Goal: Task Accomplishment & Management: Use online tool/utility

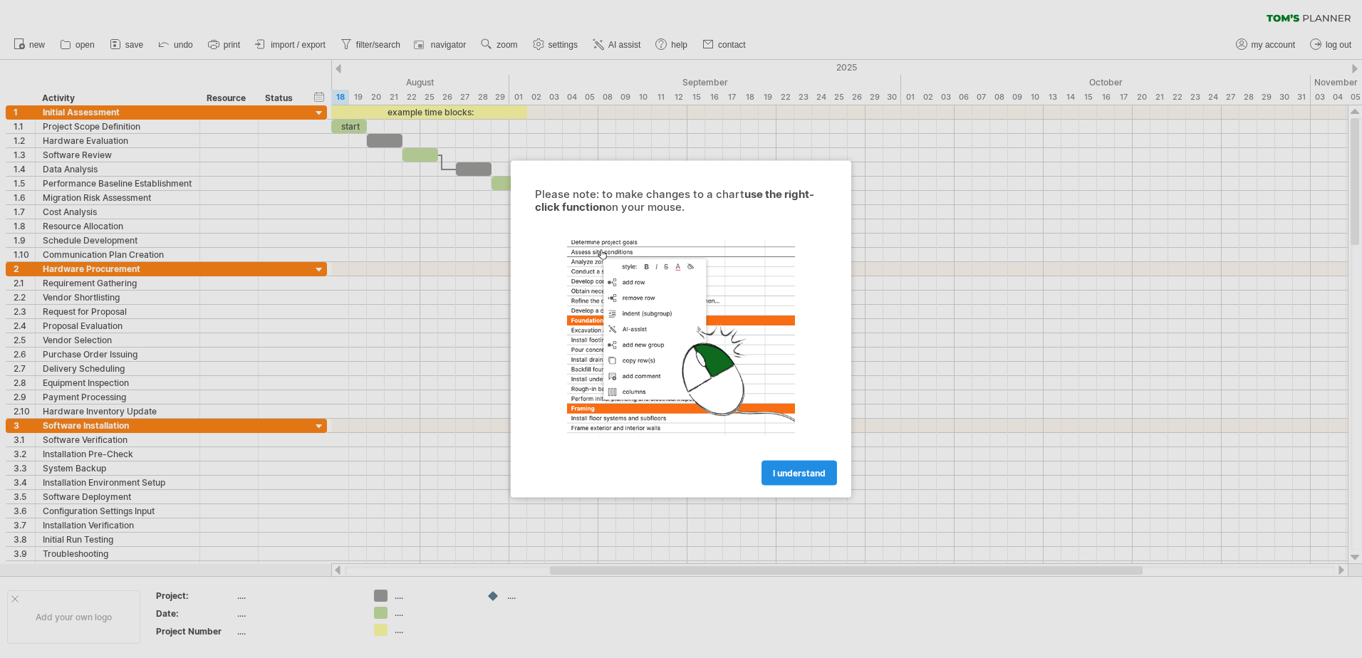
click at [799, 478] on span "I understand" at bounding box center [799, 473] width 53 height 11
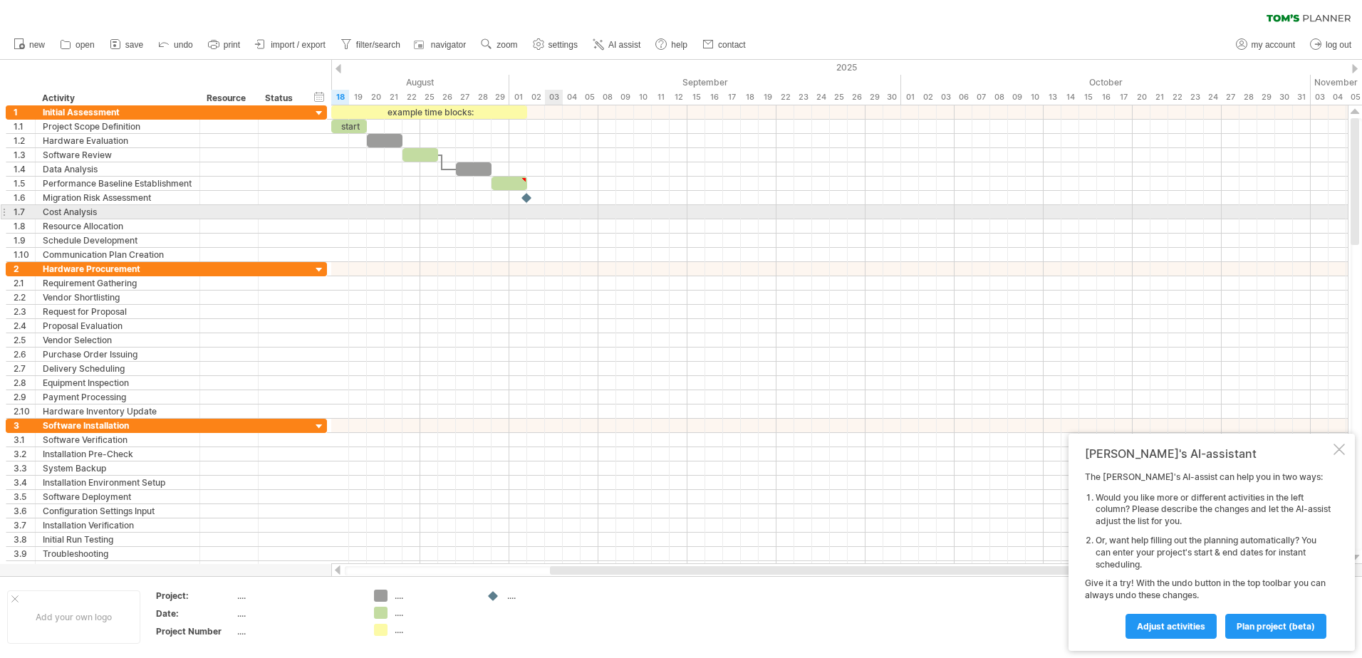
click at [546, 216] on div at bounding box center [839, 212] width 1016 height 14
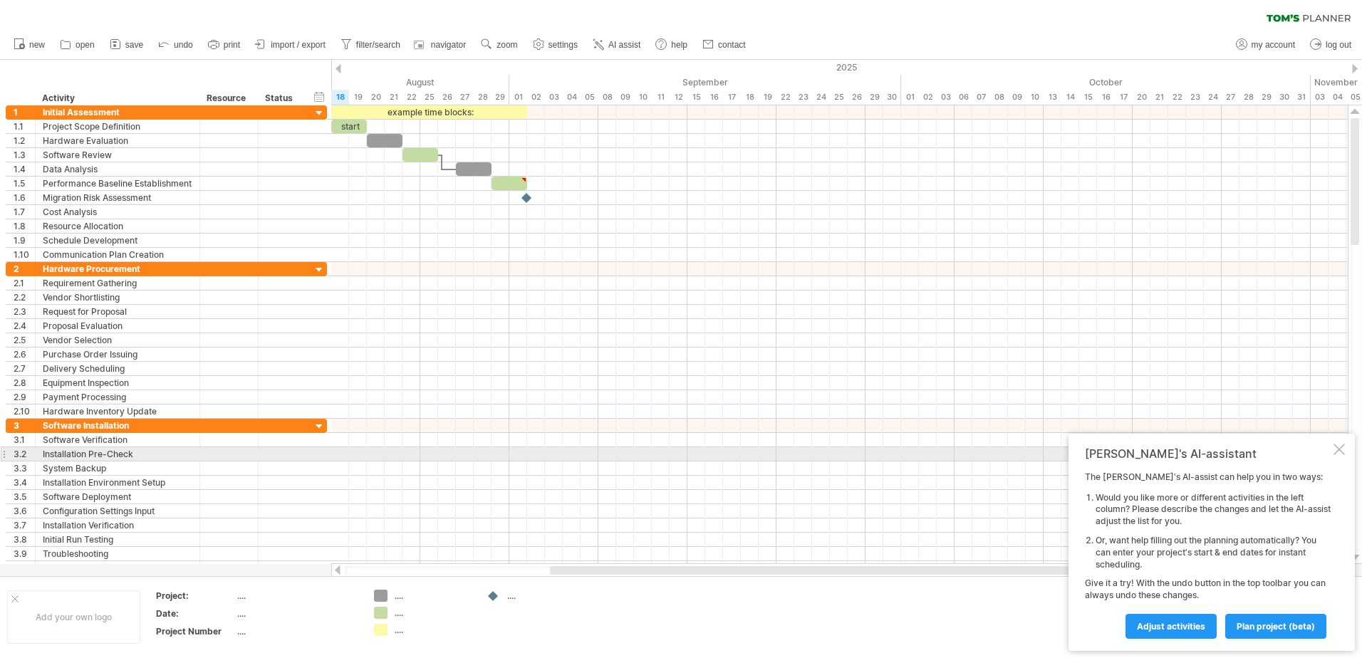
click at [1338, 452] on div at bounding box center [1338, 449] width 11 height 11
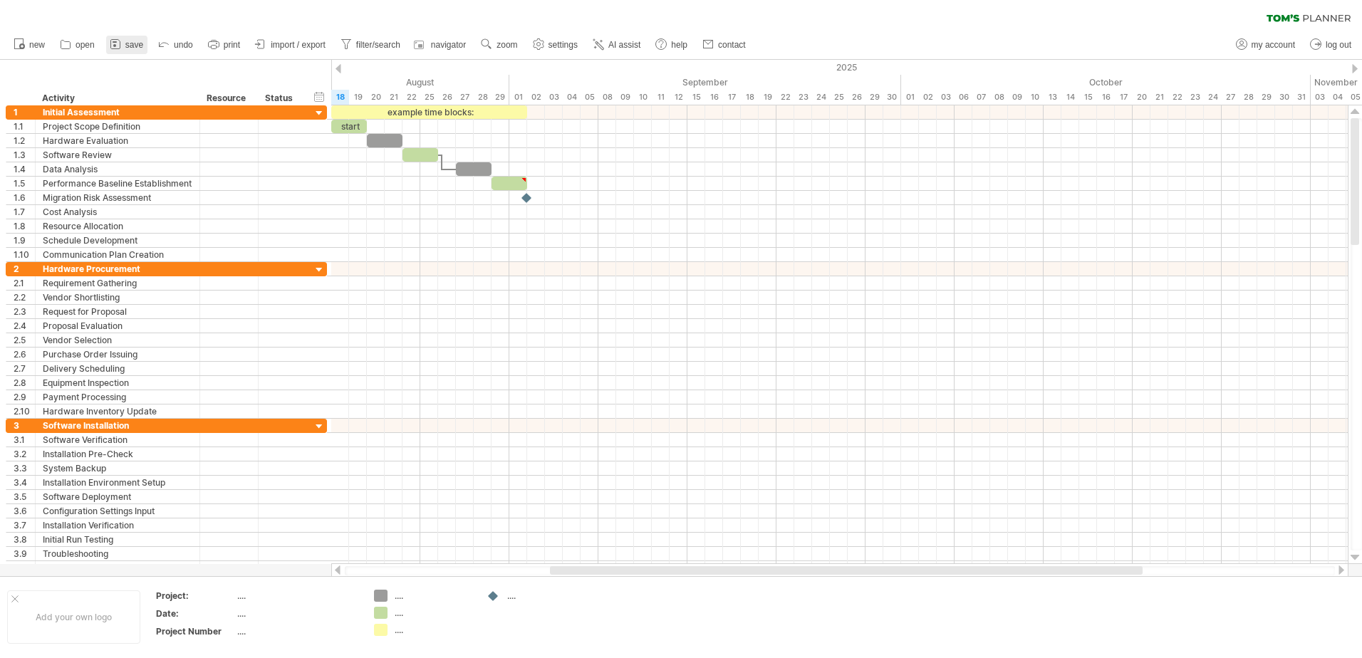
click at [132, 44] on span "save" at bounding box center [134, 45] width 18 height 10
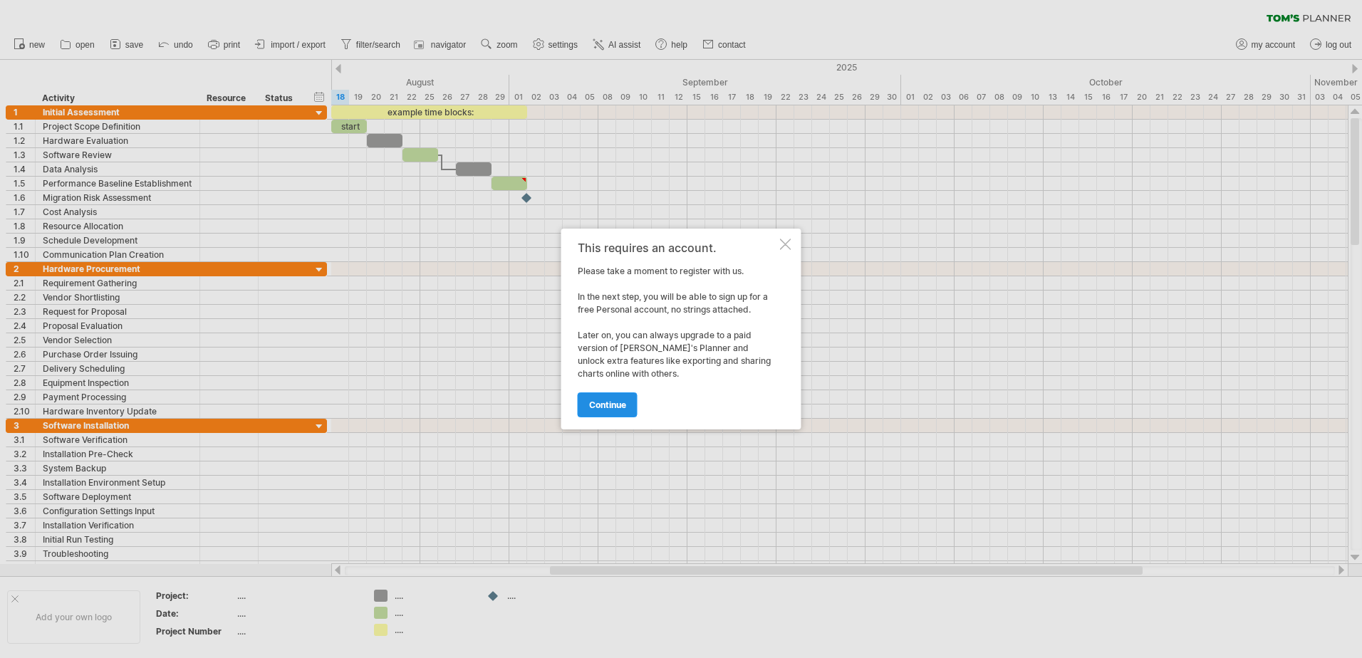
click at [618, 405] on span "continue" at bounding box center [607, 405] width 37 height 11
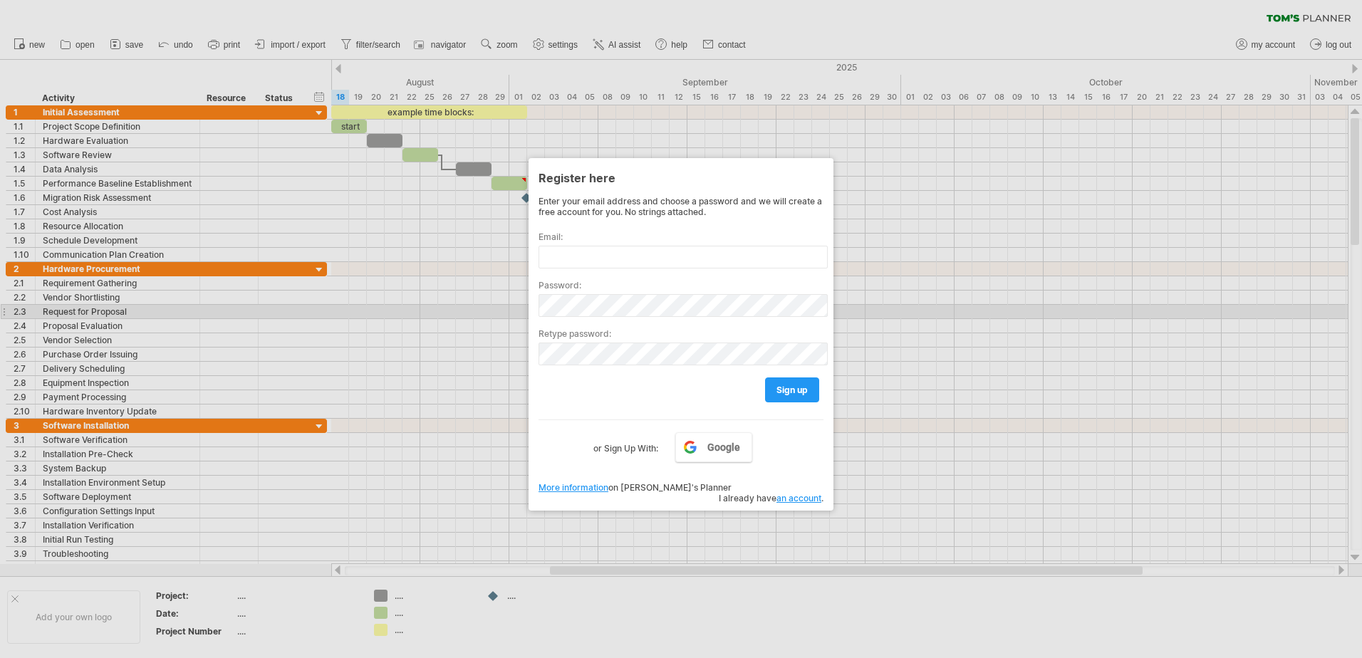
click at [992, 319] on div at bounding box center [681, 329] width 1362 height 658
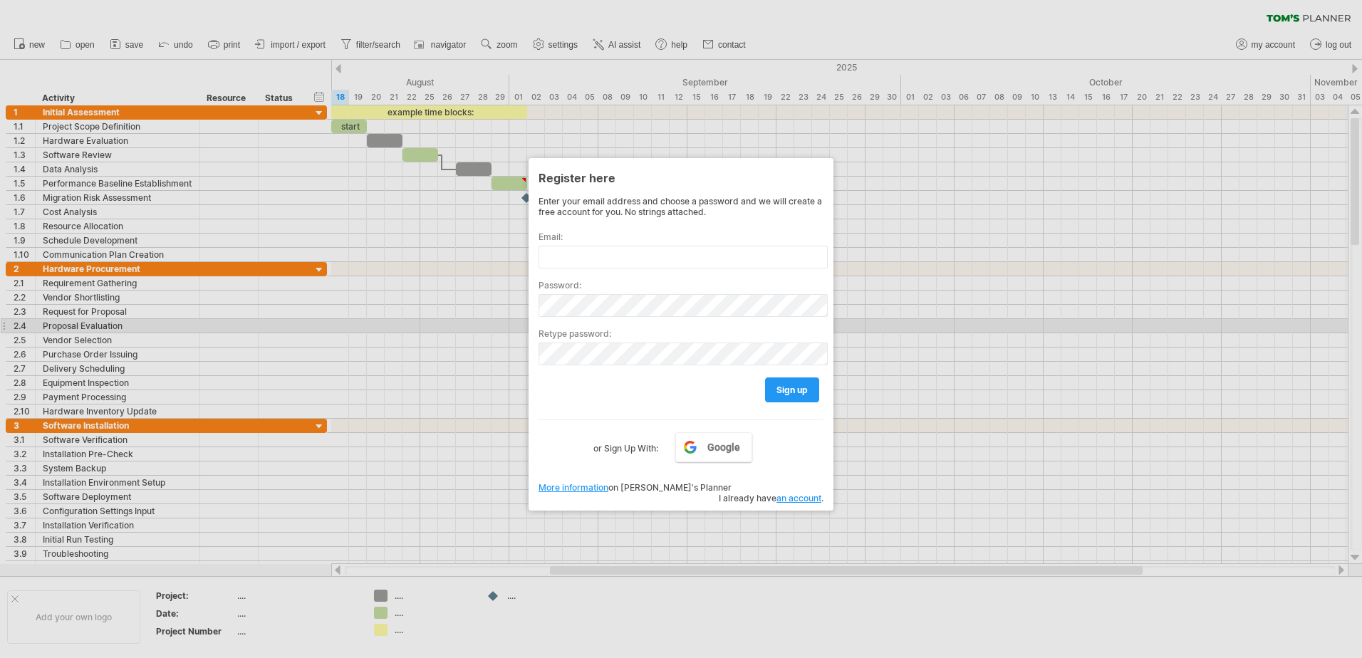
click at [444, 330] on div at bounding box center [681, 329] width 1362 height 658
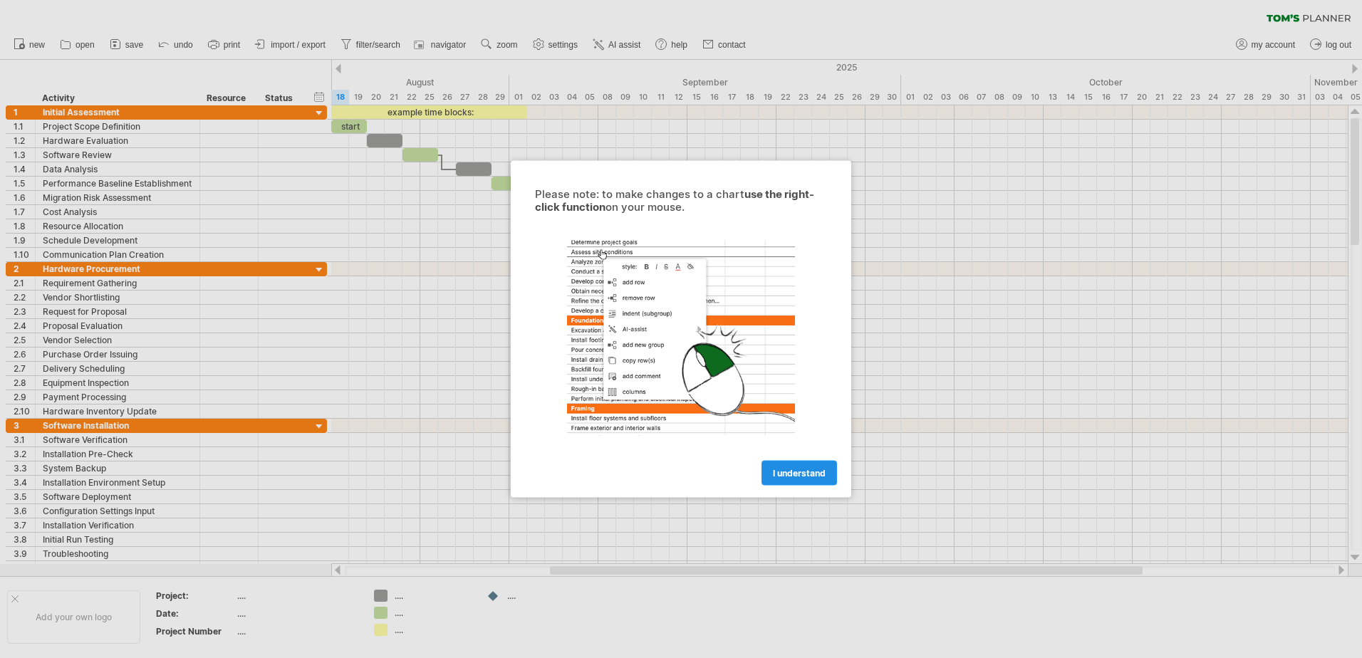
click at [792, 469] on span "I understand" at bounding box center [799, 473] width 53 height 11
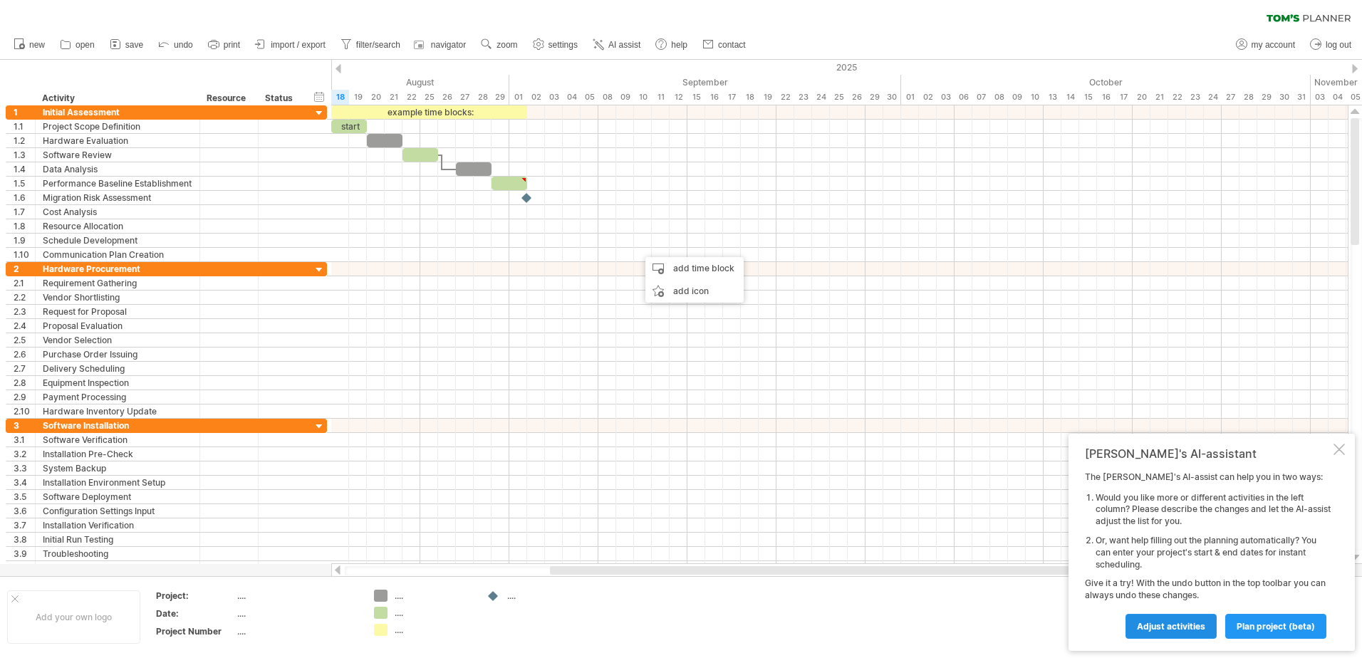
click at [1165, 624] on span "Adjust activities" at bounding box center [1171, 626] width 68 height 11
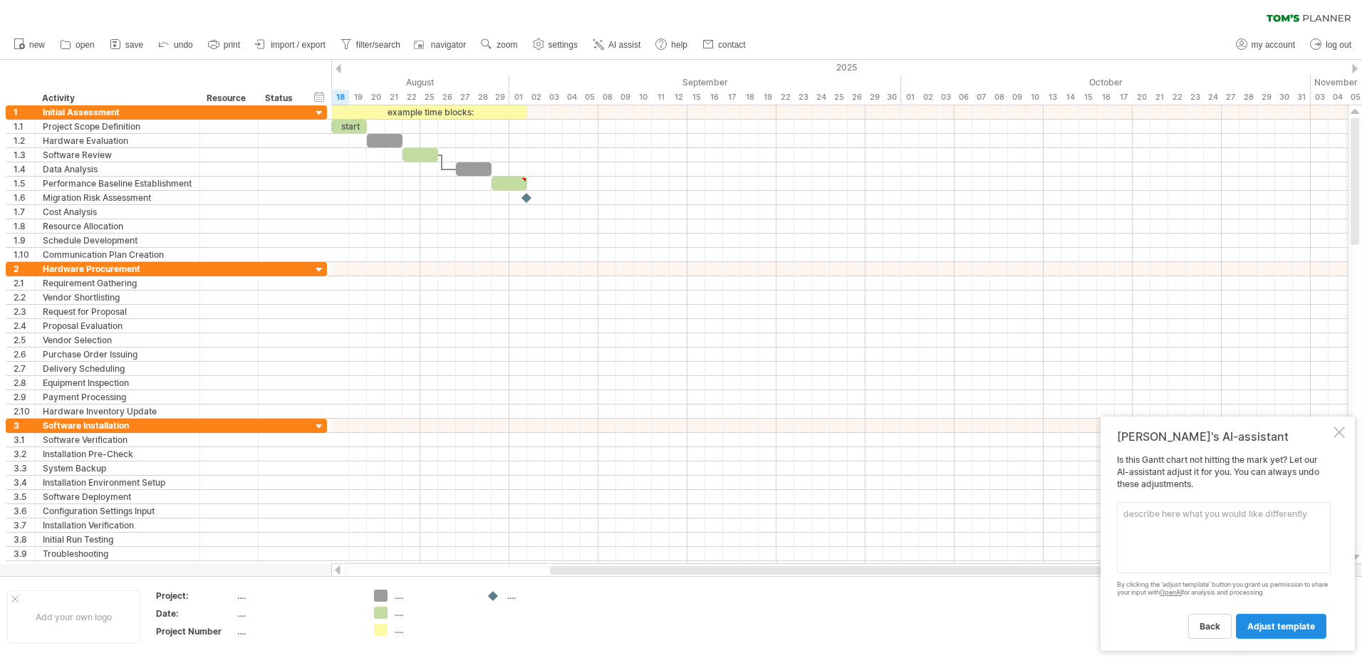
click at [1287, 628] on span "adjust template" at bounding box center [1281, 626] width 68 height 11
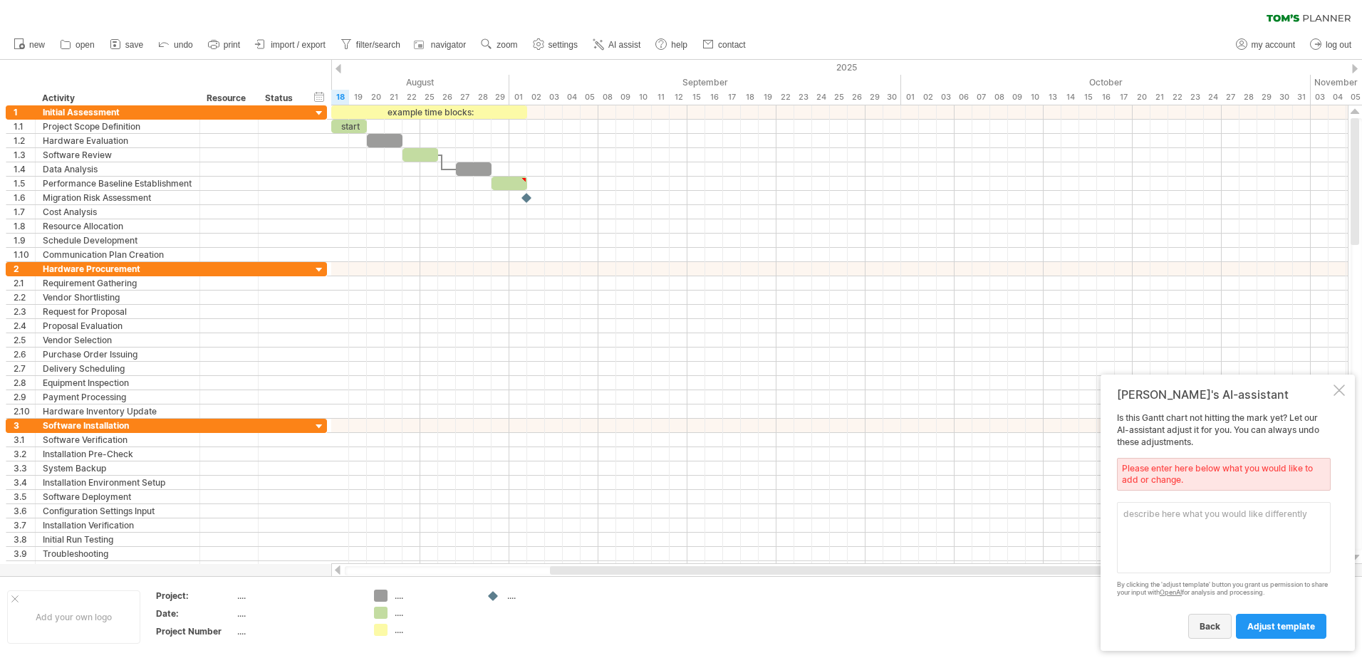
click at [1215, 632] on link "back" at bounding box center [1209, 626] width 43 height 25
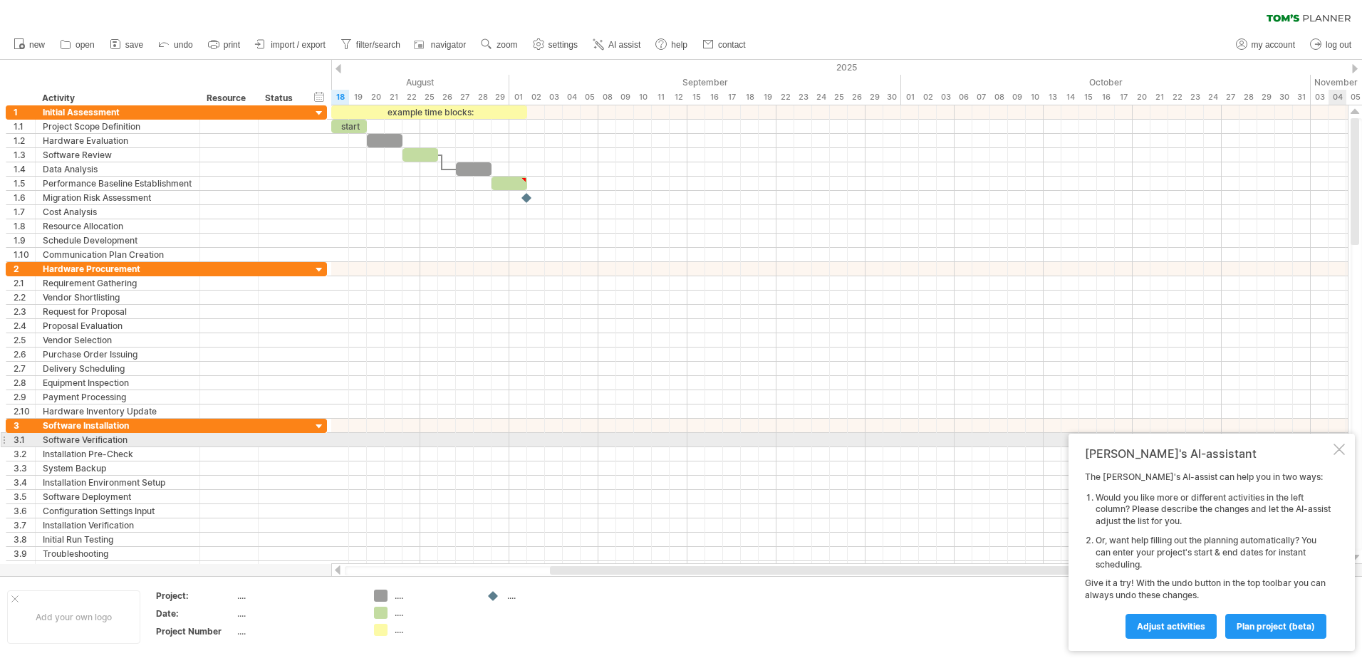
click at [1340, 444] on div at bounding box center [1338, 449] width 11 height 11
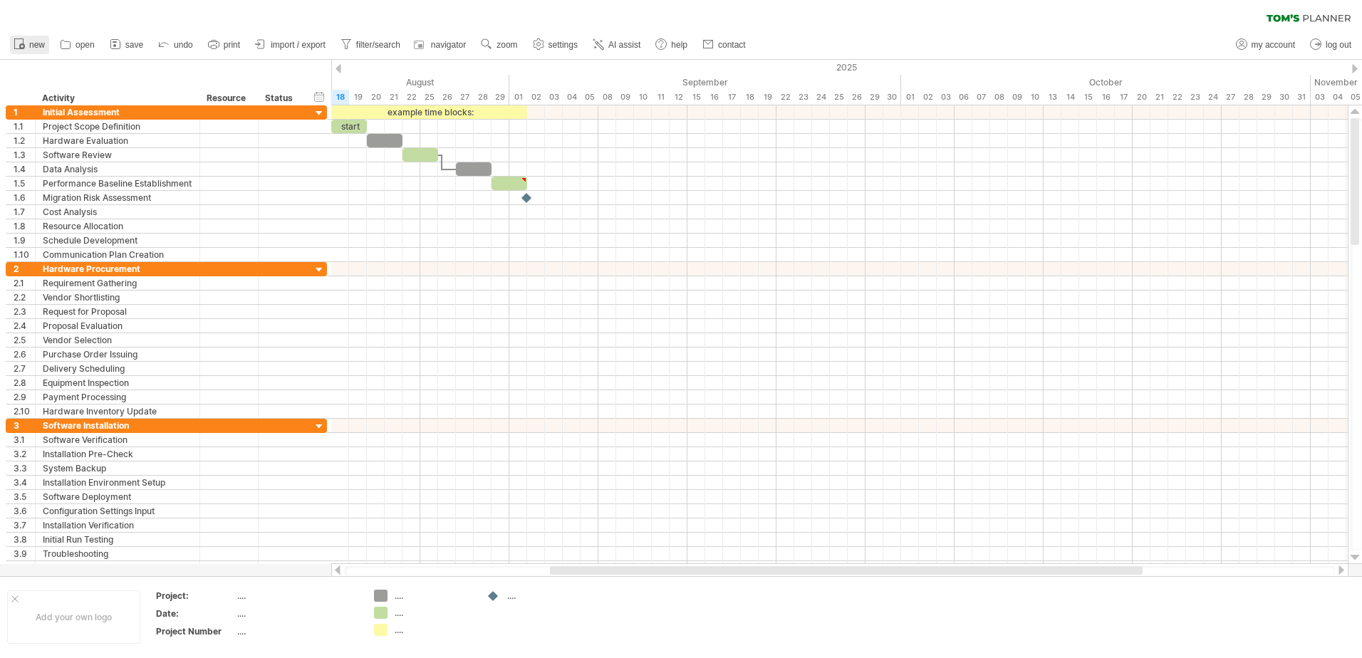
click at [25, 46] on circle at bounding box center [22, 46] width 6 height 6
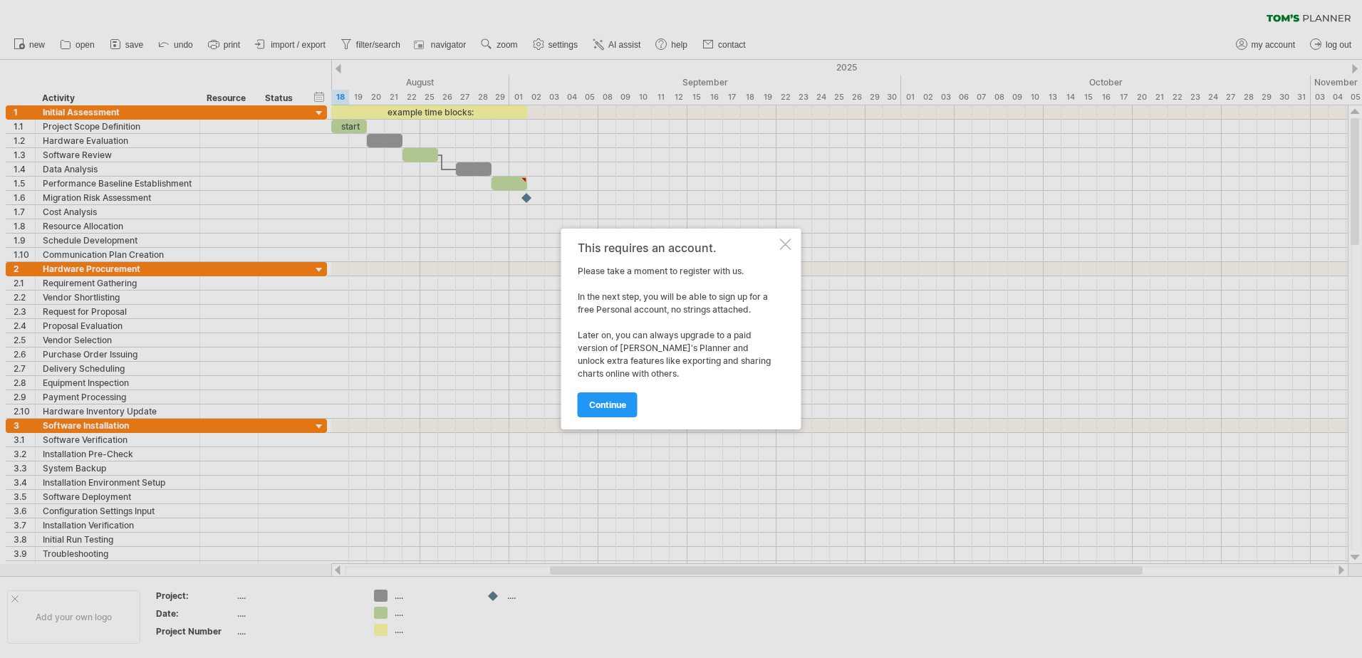
click at [780, 239] on div at bounding box center [785, 244] width 11 height 11
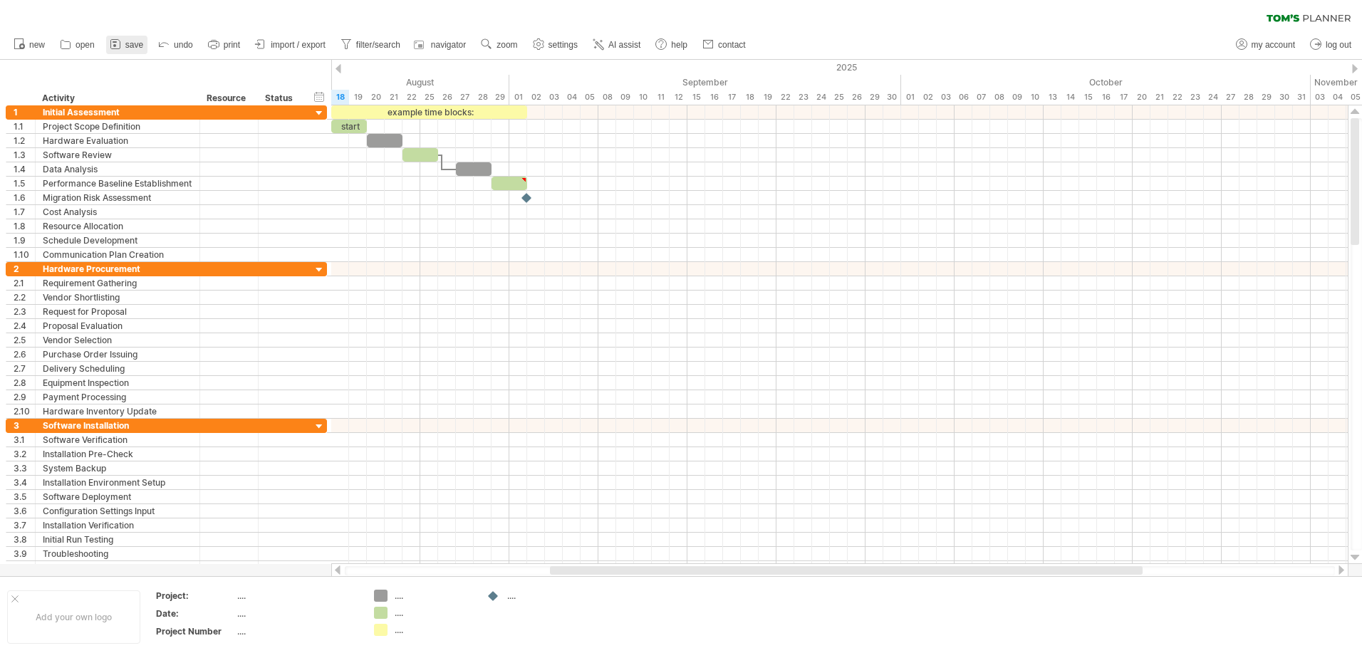
click at [116, 43] on rect at bounding box center [115, 41] width 4 height 1
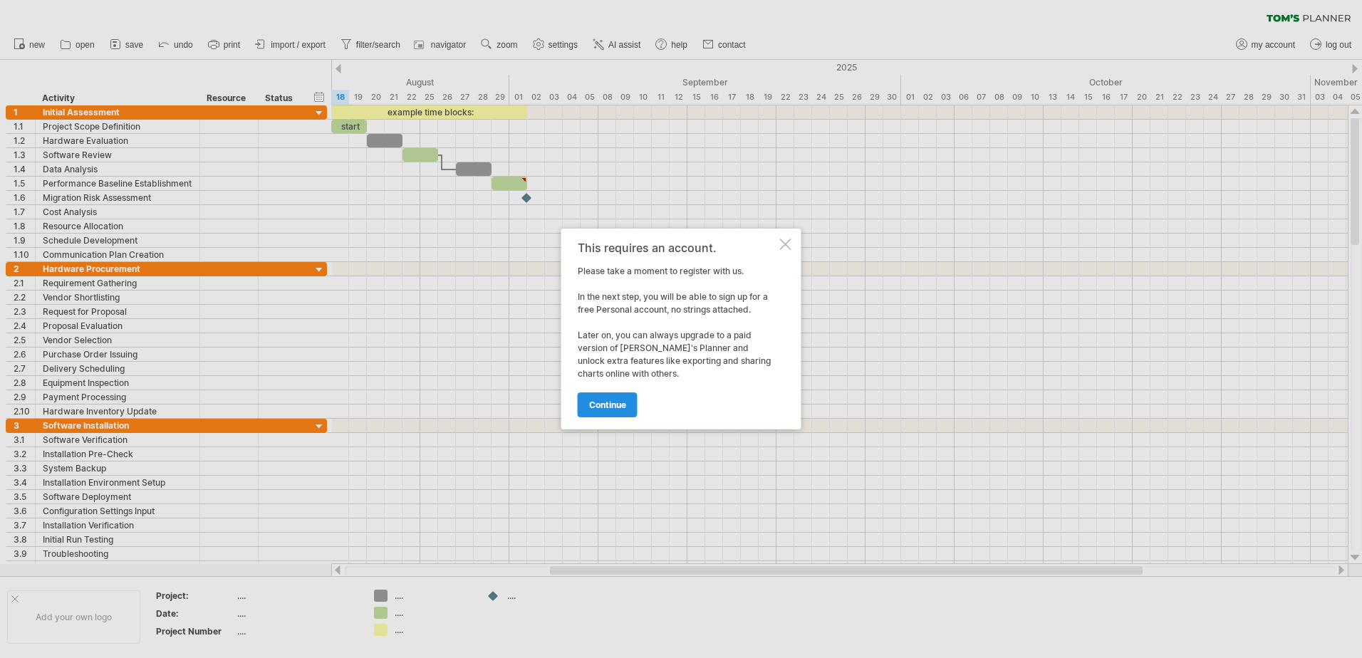
click at [613, 407] on span "continue" at bounding box center [607, 405] width 37 height 11
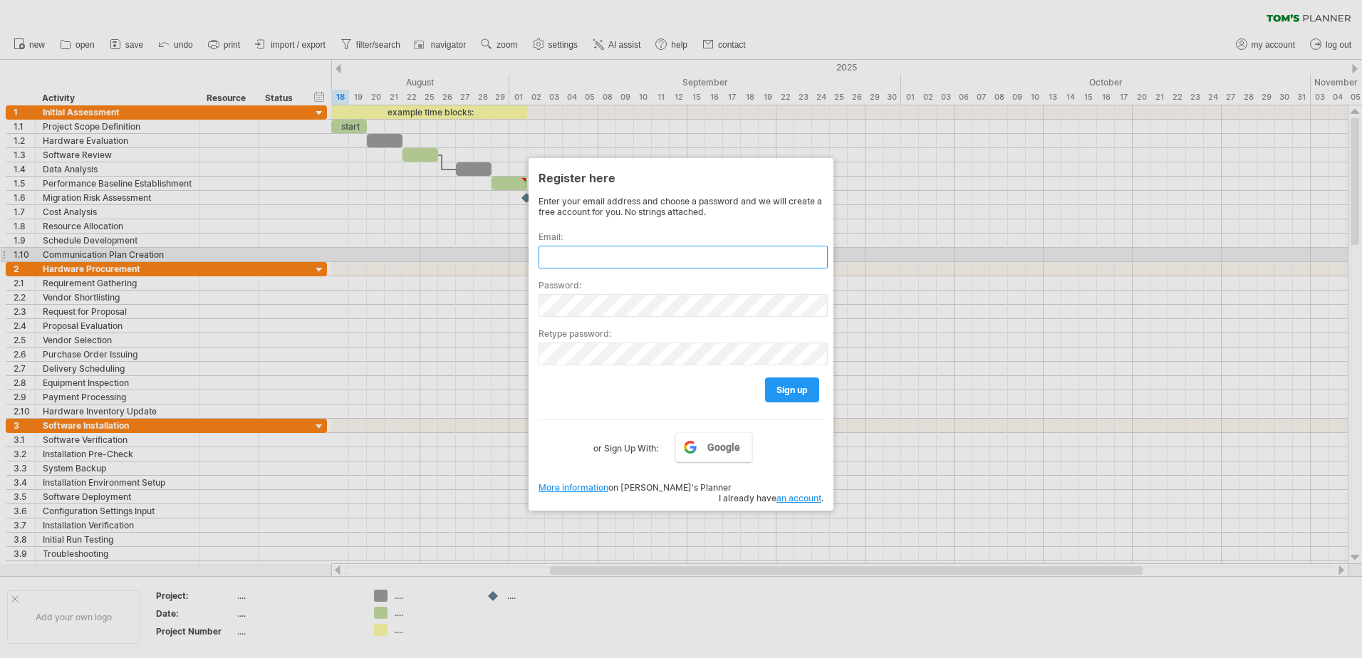
click at [592, 256] on input "text" at bounding box center [682, 257] width 289 height 23
type input "**********"
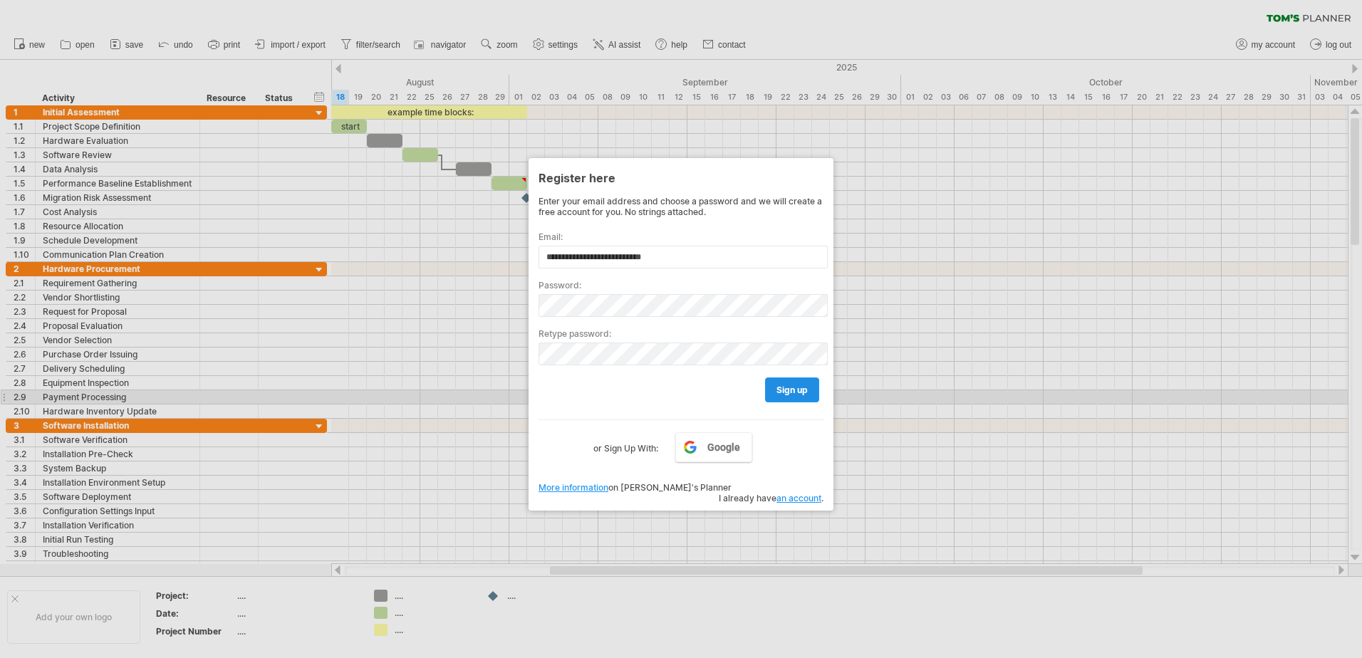
click at [800, 391] on span "sign up" at bounding box center [791, 390] width 31 height 11
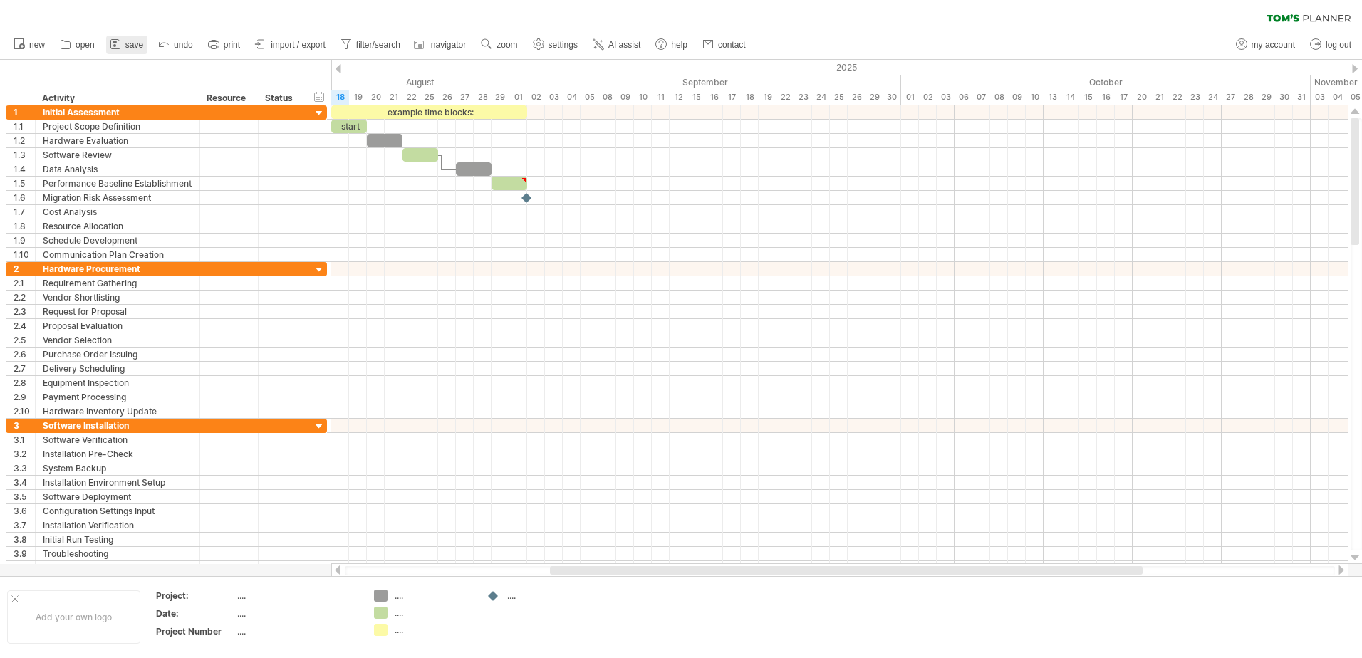
click at [125, 42] on span "save" at bounding box center [134, 45] width 18 height 10
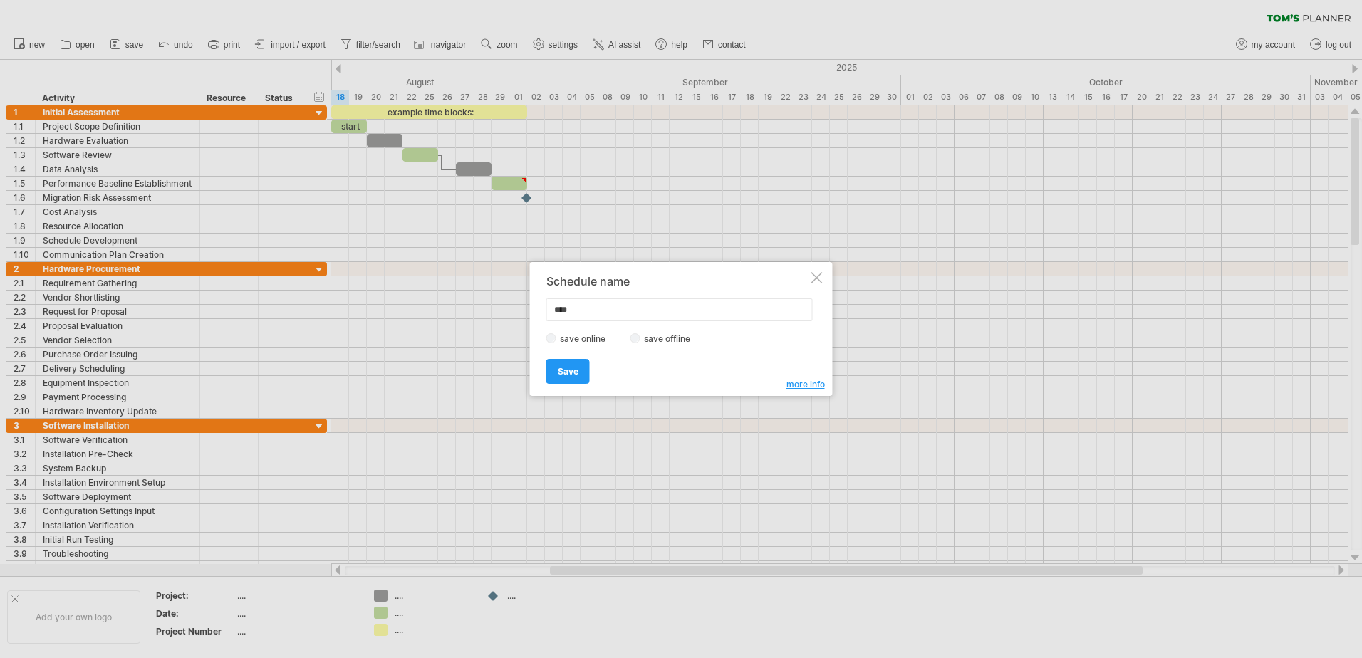
type input "****"
click at [650, 340] on label "save offline" at bounding box center [671, 338] width 62 height 11
click at [572, 373] on span "Save" at bounding box center [568, 371] width 21 height 11
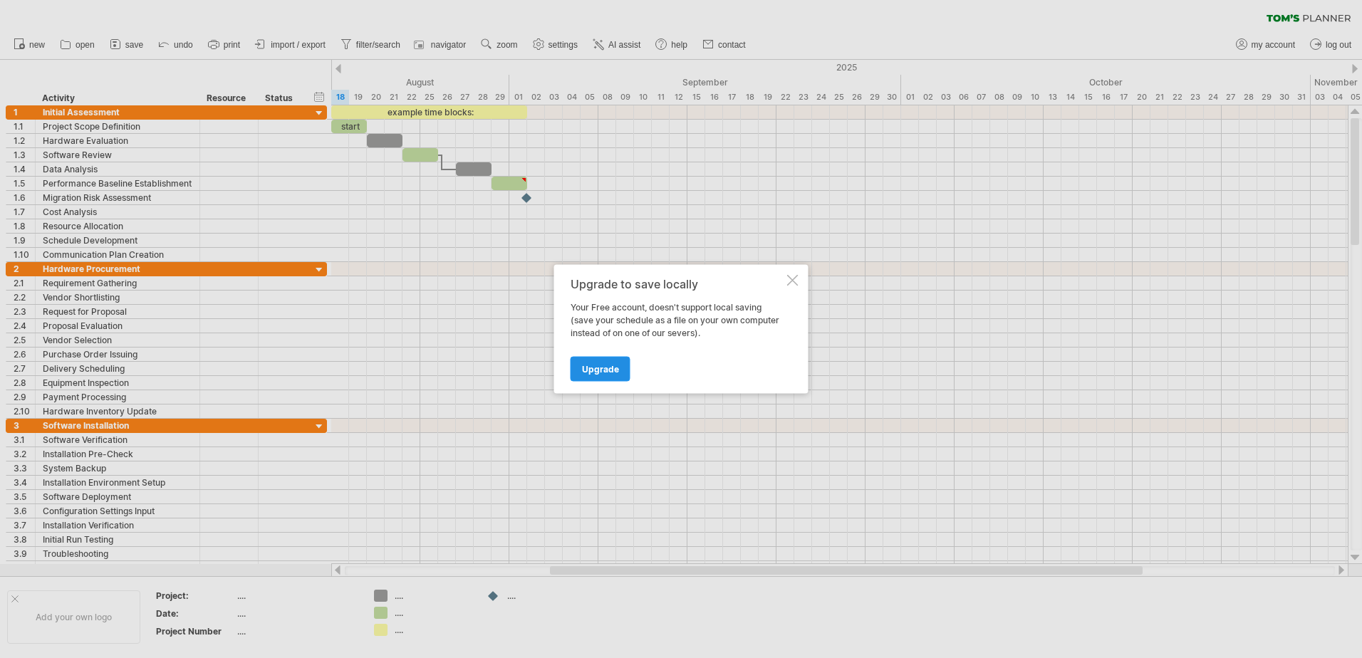
click at [596, 371] on span "Upgrade" at bounding box center [600, 369] width 37 height 11
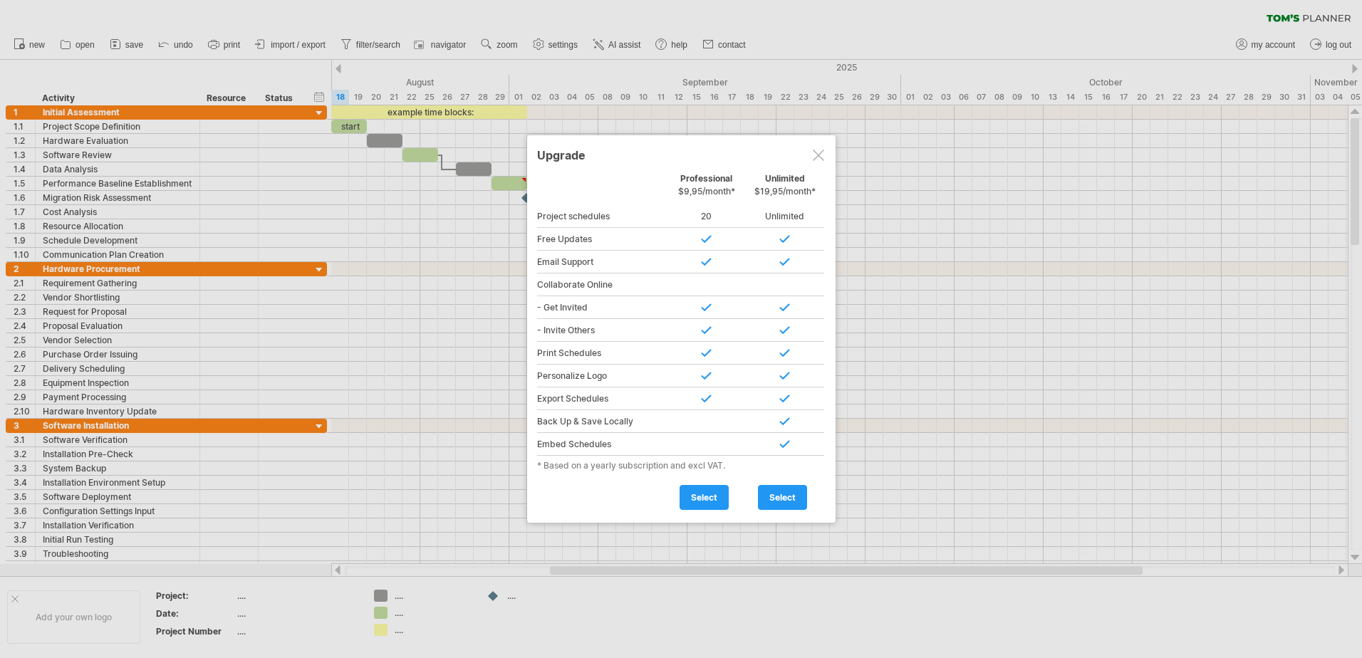
click at [821, 155] on div at bounding box center [818, 155] width 11 height 11
